Goal: Transaction & Acquisition: Purchase product/service

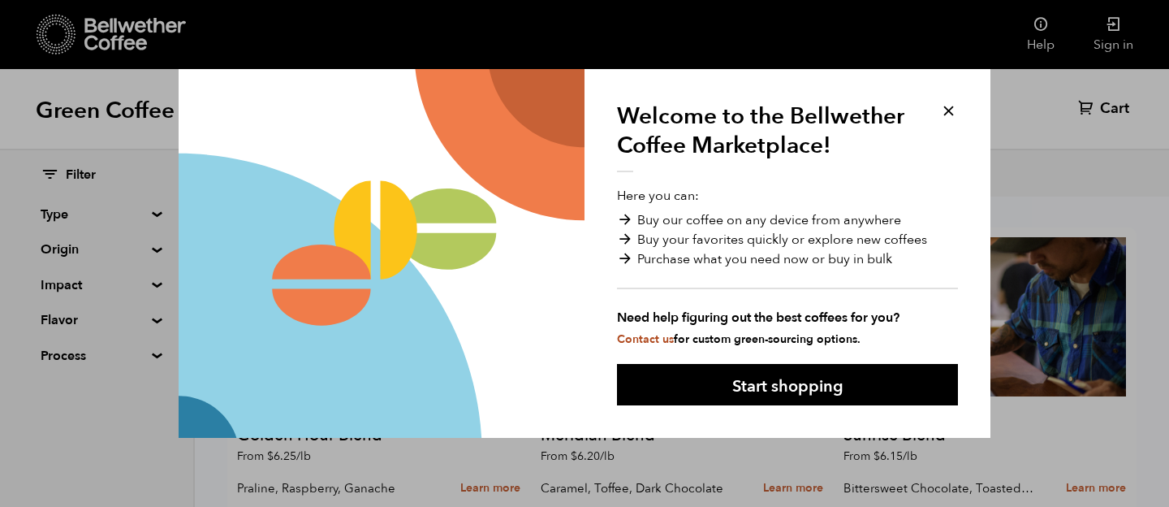
click at [954, 112] on button at bounding box center [948, 110] width 19 height 19
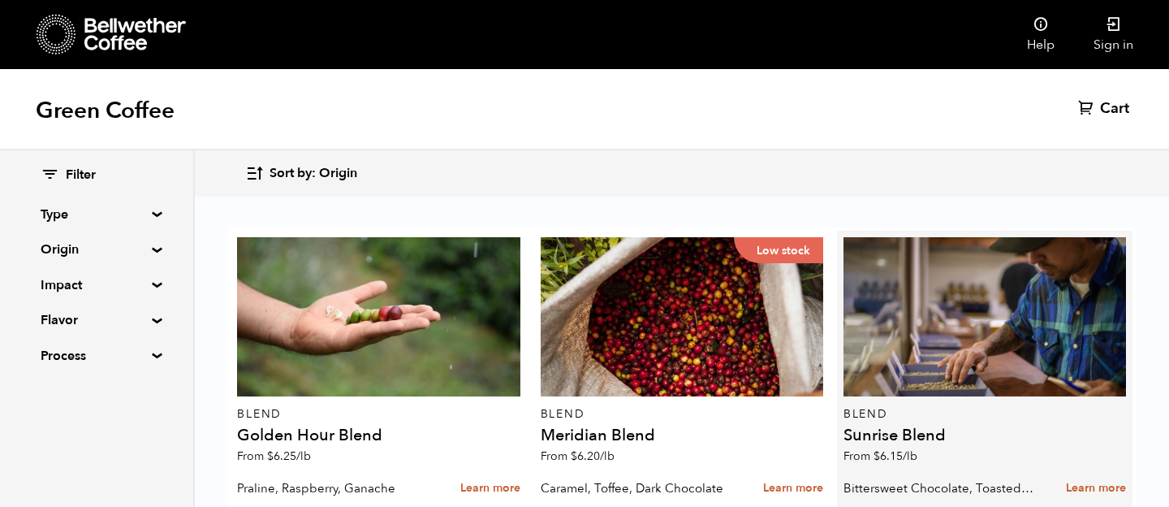
scroll to position [87, 0]
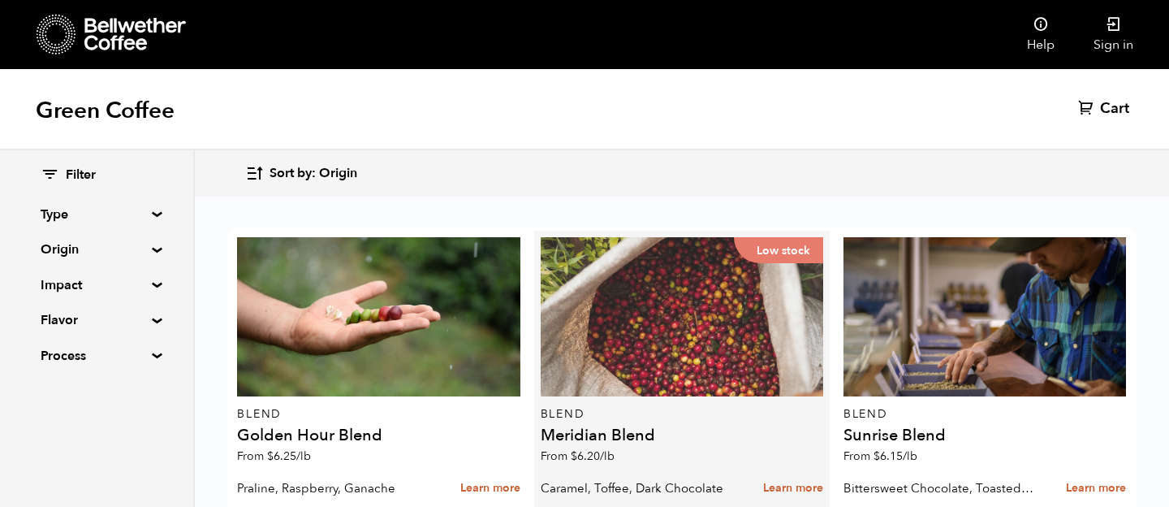
click at [678, 237] on div "Low stock" at bounding box center [682, 316] width 283 height 159
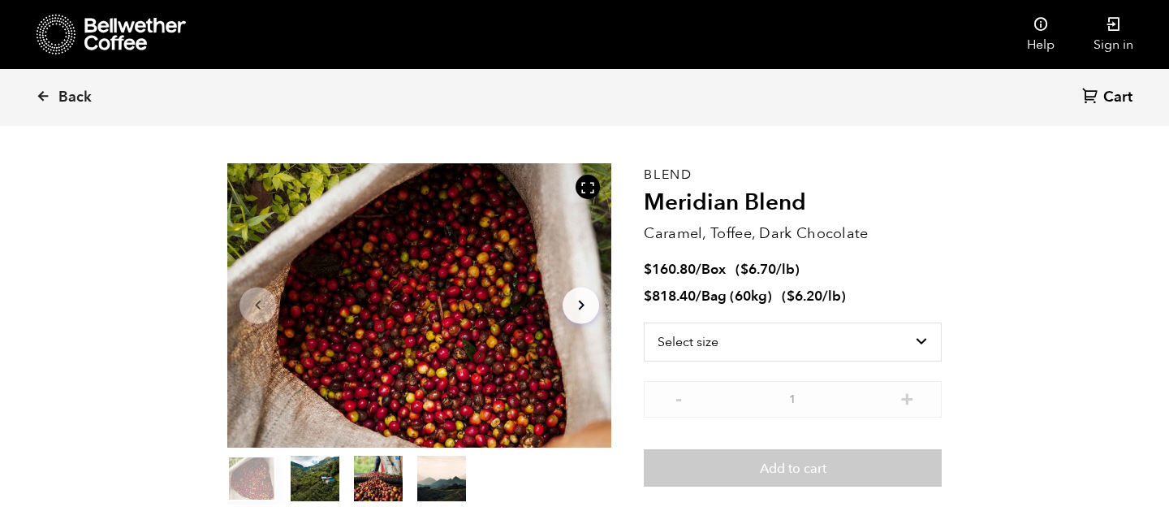
scroll to position [706, 695]
click at [739, 341] on select "Select size Bag (60kg) (132 lbs) Box (24 lbs)" at bounding box center [793, 341] width 298 height 39
click at [644, 322] on select "Select size Bag (60kg) (132 lbs) Box (24 lbs)" at bounding box center [793, 341] width 298 height 39
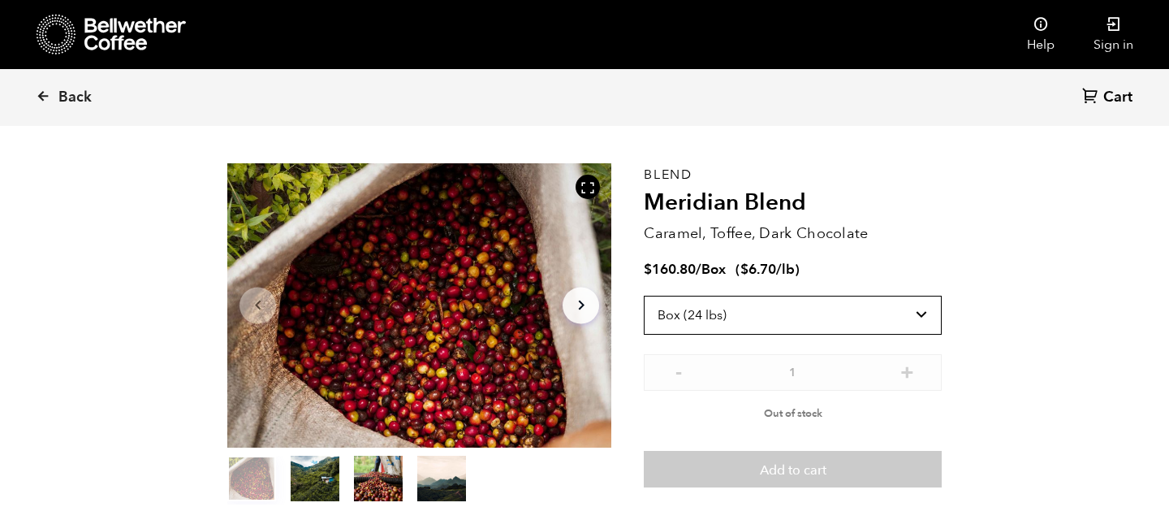
scroll to position [54, 0]
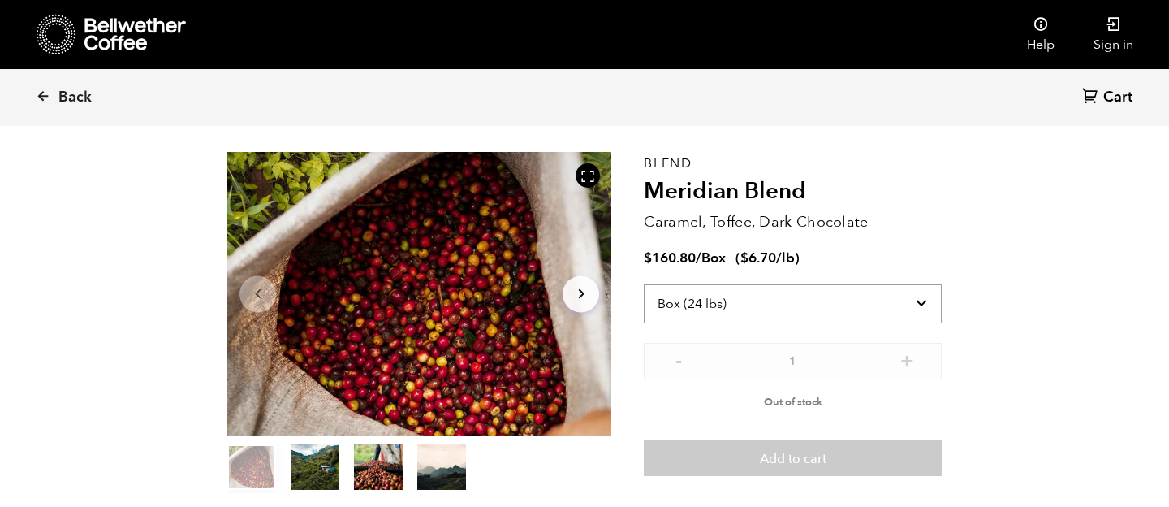
click at [802, 309] on select "Select size Bag (60kg) (132 lbs) Box (24 lbs)" at bounding box center [793, 303] width 298 height 39
select select "bag-3"
click at [644, 284] on select "Select size Bag (60kg) (132 lbs) Box (24 lbs)" at bounding box center [793, 303] width 298 height 39
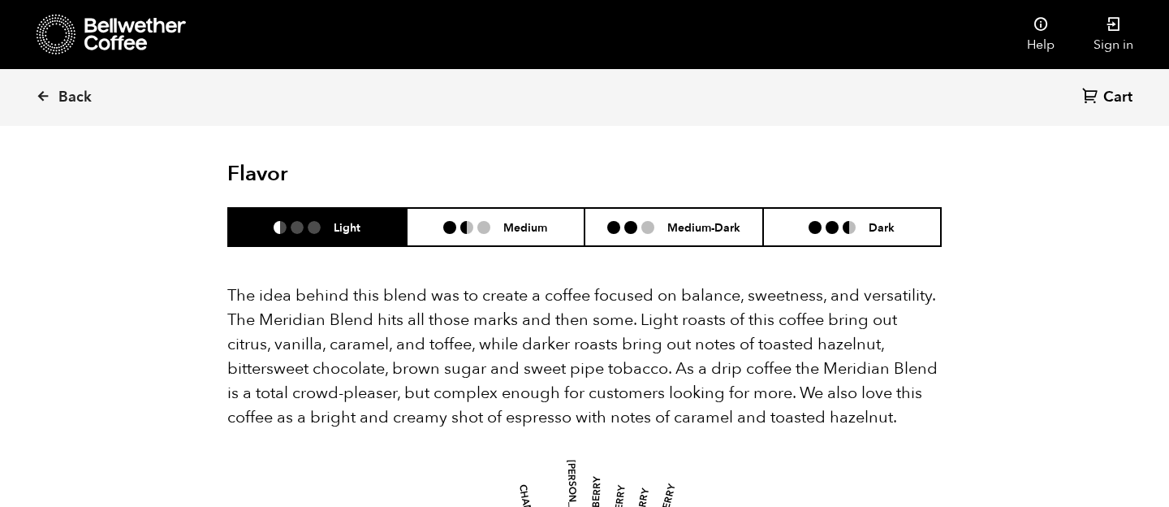
scroll to position [925, 0]
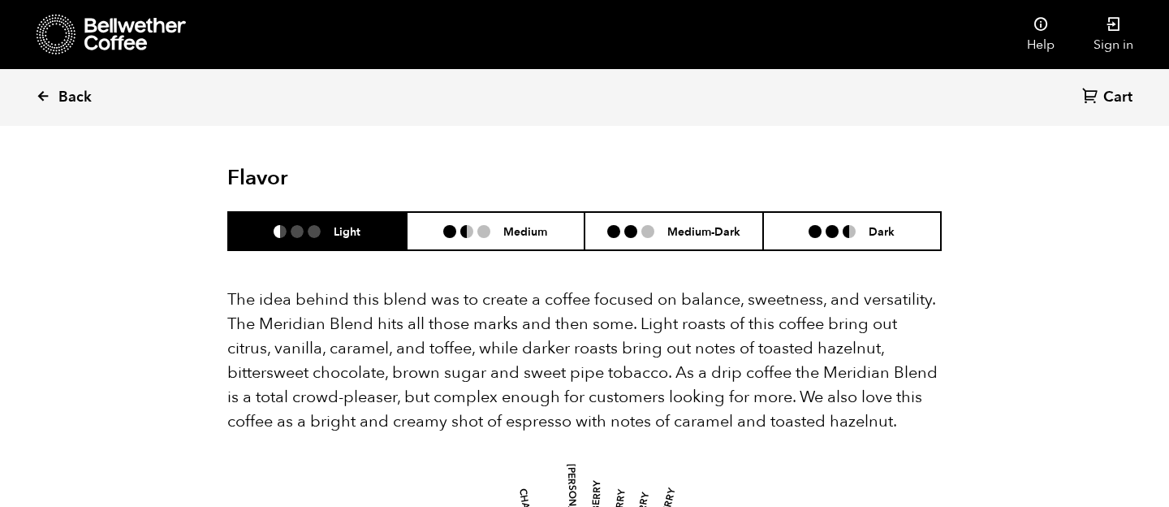
click at [50, 101] on link "Back" at bounding box center [86, 97] width 101 height 55
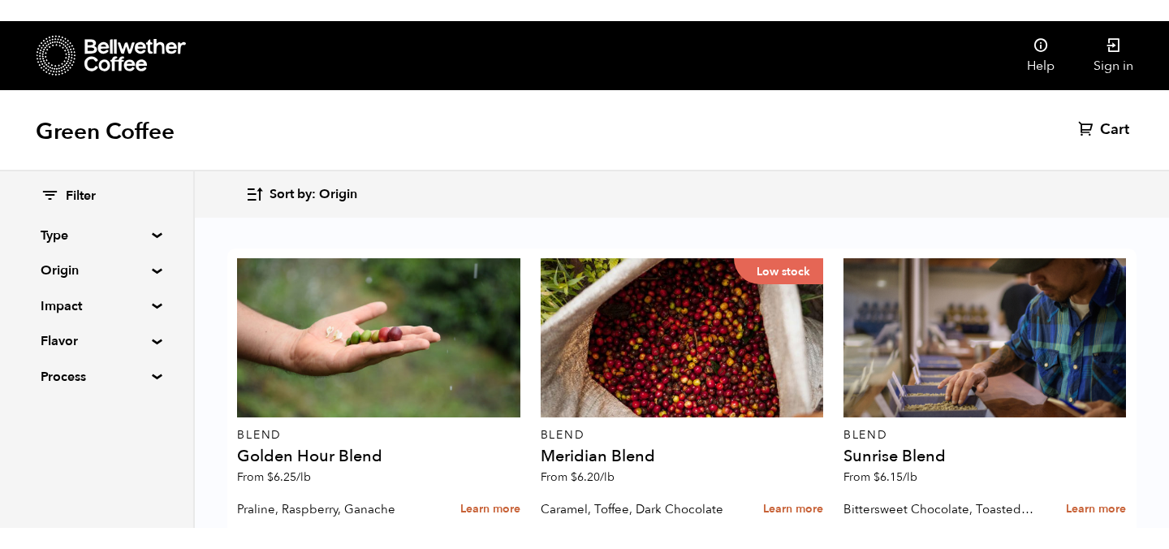
scroll to position [1404, 0]
